Goal: Book appointment/travel/reservation

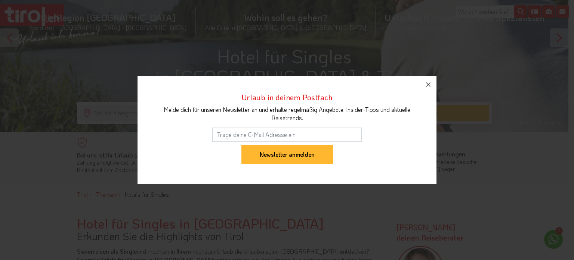
click at [215, 114] on div "Melde dich für unseren Newsletter an und erhalte regelmäßig Angebote, Insider-T…" at bounding box center [287, 113] width 266 height 17
click at [428, 87] on icon "button" at bounding box center [428, 84] width 9 height 9
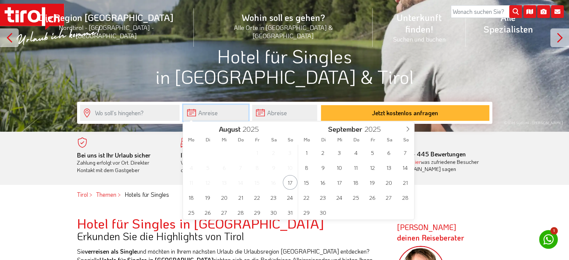
click at [206, 113] on input "text" at bounding box center [215, 113] width 65 height 16
click at [306, 168] on span "8" at bounding box center [306, 167] width 15 height 15
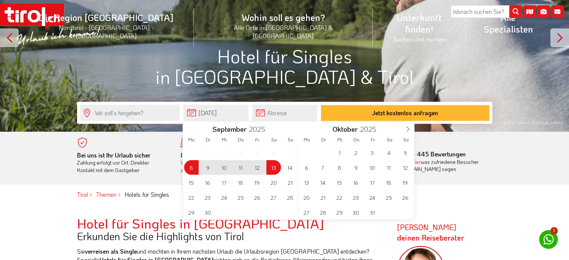
click at [275, 167] on span "13" at bounding box center [273, 167] width 15 height 15
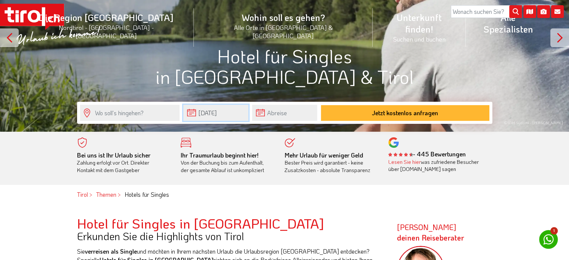
type input "[DATE]"
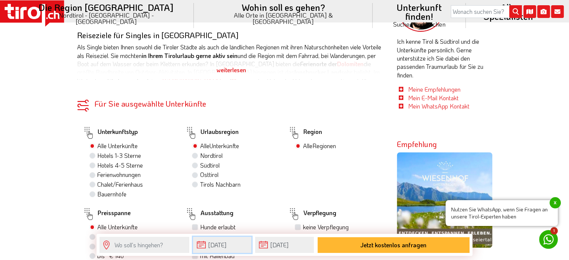
scroll to position [336, 0]
click at [97, 155] on label "Hotels 1-3 Sterne" at bounding box center [119, 155] width 44 height 8
click at [92, 155] on input "Hotels 1-3 Sterne" at bounding box center [93, 155] width 5 height 5
radio input "true"
click at [97, 163] on label "Hotels 4-5 Sterne 59" at bounding box center [123, 165] width 53 height 8
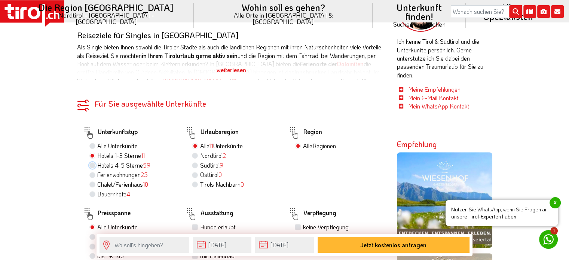
click at [92, 163] on input "Hotels 4-5 Sterne 59" at bounding box center [93, 165] width 5 height 5
radio input "true"
click at [95, 156] on div "Hotels 1-3 Sterne 11" at bounding box center [131, 156] width 85 height 10
click at [97, 144] on label "Alle Unterkünfte" at bounding box center [117, 146] width 40 height 8
click at [93, 144] on input "Alle Unterkünfte" at bounding box center [93, 145] width 5 height 5
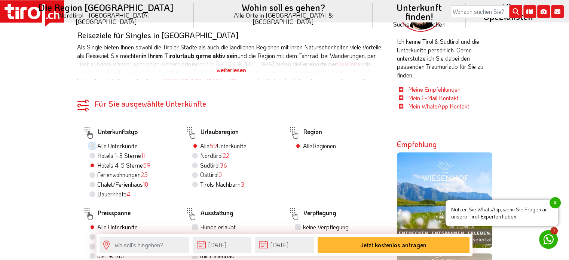
radio input "true"
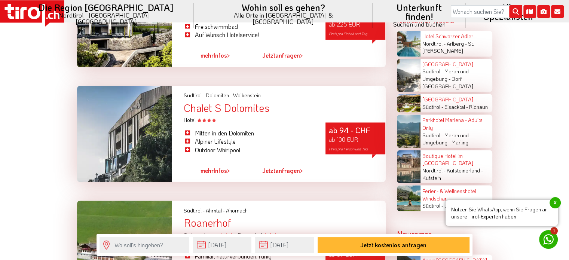
scroll to position [1308, 0]
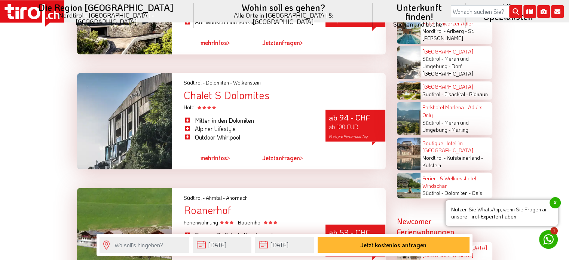
click at [223, 150] on link "mehr Infos >" at bounding box center [215, 157] width 30 height 17
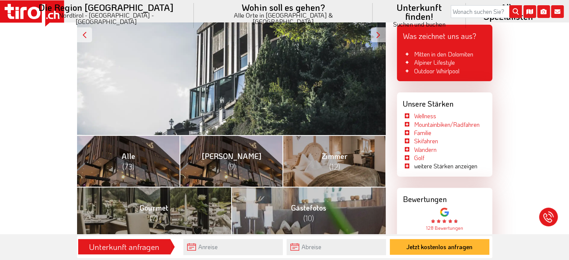
scroll to position [224, 0]
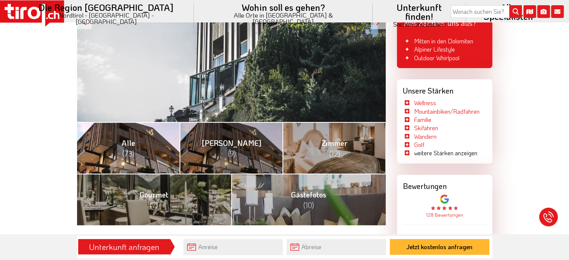
click at [162, 151] on link "Alle (73)" at bounding box center [128, 148] width 103 height 52
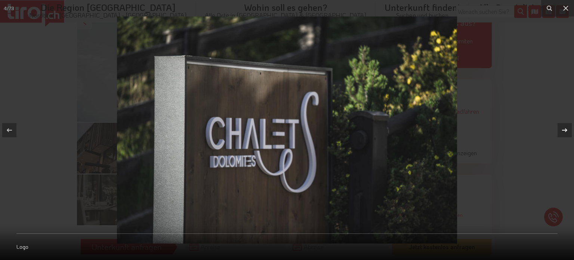
click at [563, 130] on icon at bounding box center [564, 130] width 9 height 9
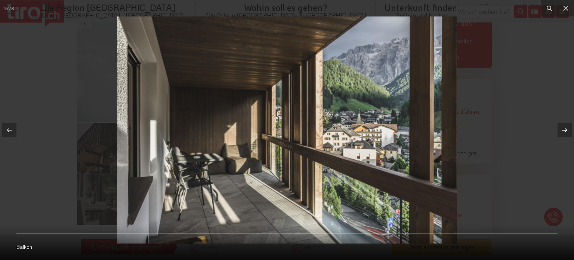
click at [559, 131] on div at bounding box center [565, 130] width 14 height 14
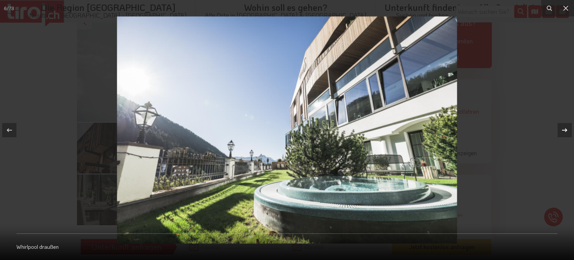
click at [559, 131] on div at bounding box center [565, 130] width 14 height 14
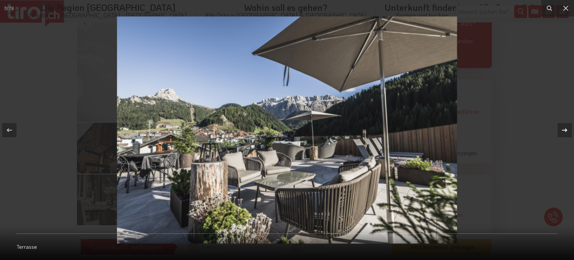
click at [559, 131] on div at bounding box center [565, 130] width 14 height 14
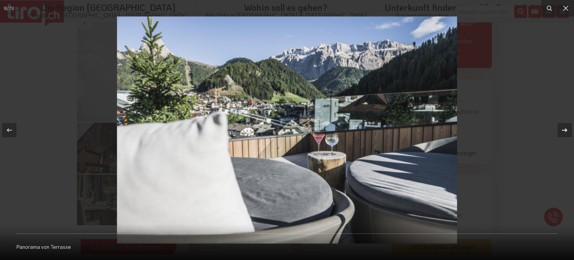
click at [559, 131] on div at bounding box center [565, 130] width 14 height 14
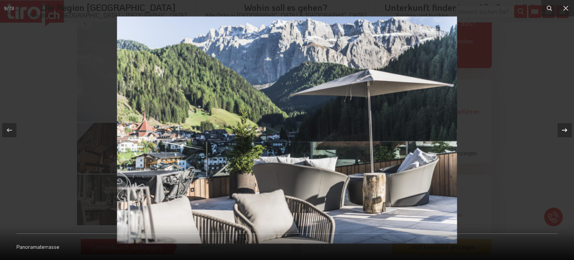
click at [559, 131] on div at bounding box center [565, 130] width 14 height 14
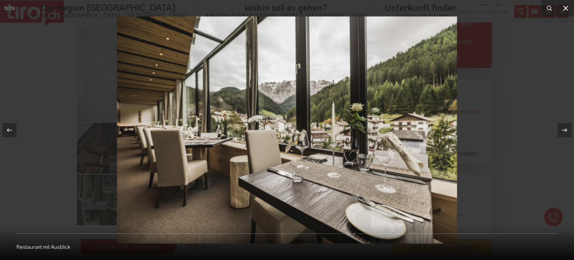
click at [565, 6] on icon at bounding box center [566, 8] width 9 height 9
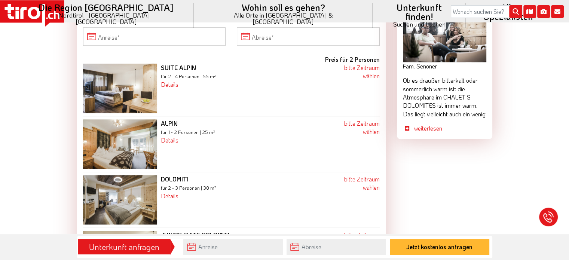
scroll to position [710, 0]
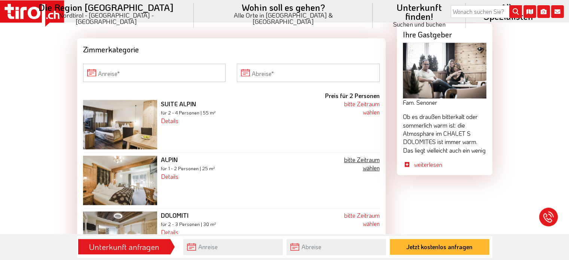
click at [361, 156] on link "bitte Zeitraum wählen" at bounding box center [362, 164] width 36 height 16
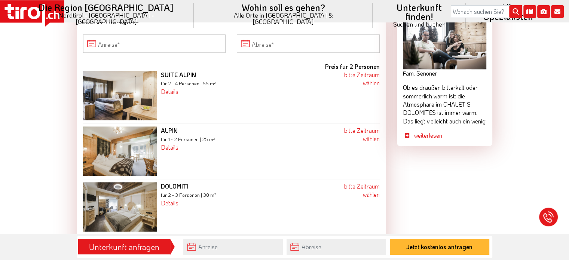
click at [124, 144] on img at bounding box center [120, 150] width 74 height 49
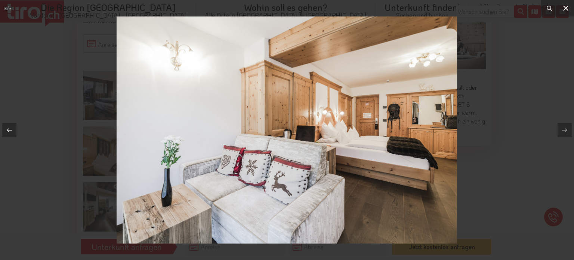
click at [567, 9] on icon at bounding box center [565, 8] width 5 height 5
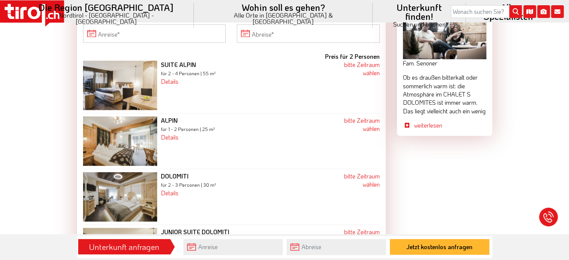
scroll to position [702, 0]
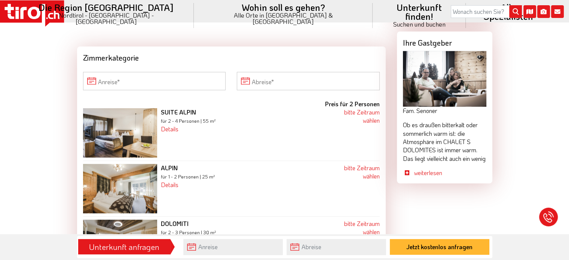
scroll to position [710, 0]
